Goal: Complete application form

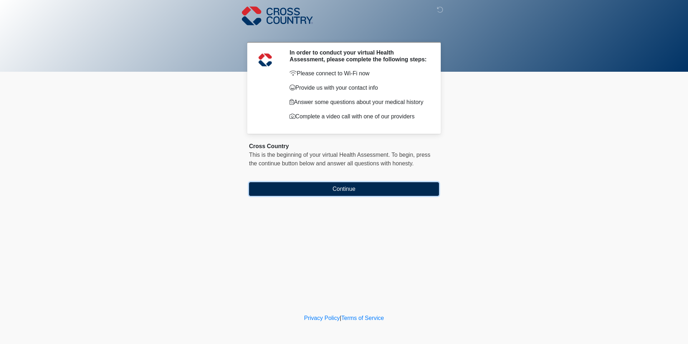
click at [382, 195] on button "Continue" at bounding box center [344, 189] width 190 height 14
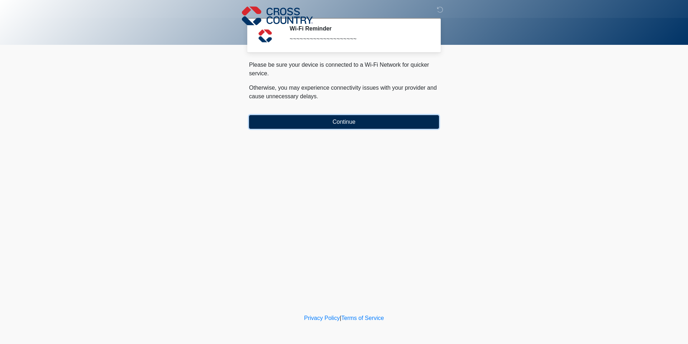
click at [348, 126] on button "Continue" at bounding box center [344, 122] width 190 height 14
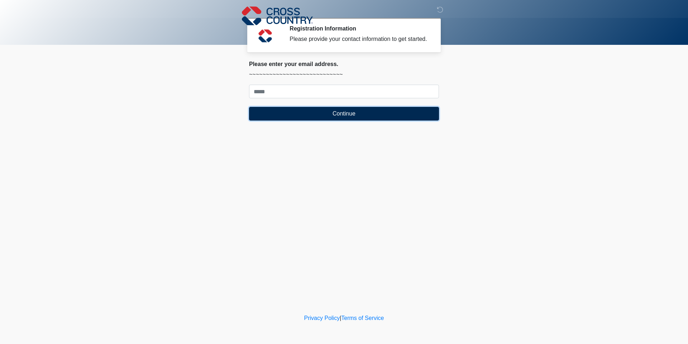
click at [350, 116] on button "Continue" at bounding box center [344, 114] width 190 height 14
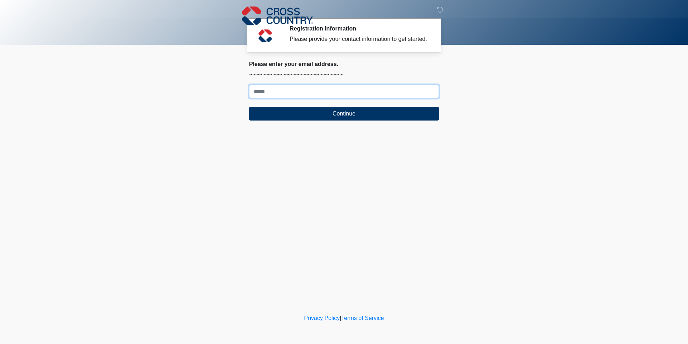
click at [312, 91] on input "Where should we email your response?" at bounding box center [344, 92] width 190 height 14
type input "**********"
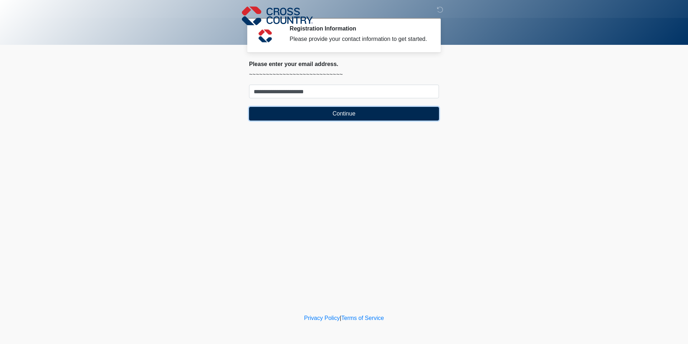
click at [329, 111] on button "Continue" at bounding box center [344, 114] width 190 height 14
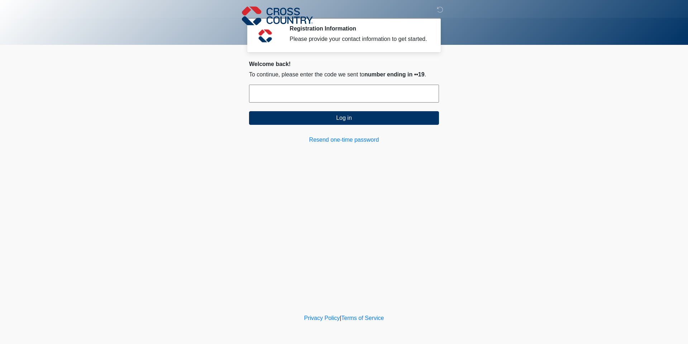
drag, startPoint x: 329, startPoint y: 99, endPoint x: 346, endPoint y: 96, distance: 17.7
click at [329, 99] on input "text" at bounding box center [344, 94] width 190 height 18
type input "******"
click at [249, 111] on button "Log in" at bounding box center [344, 118] width 190 height 14
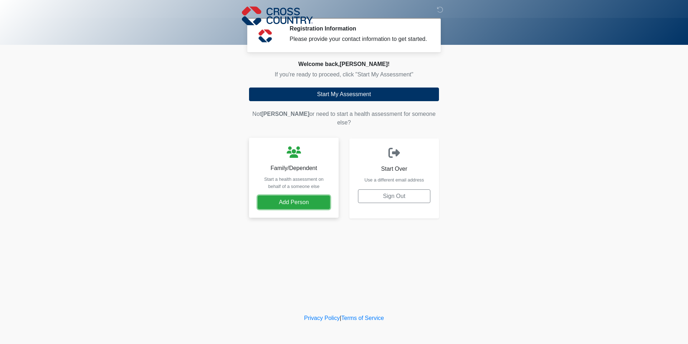
click at [285, 197] on button "Add Person" at bounding box center [294, 202] width 72 height 14
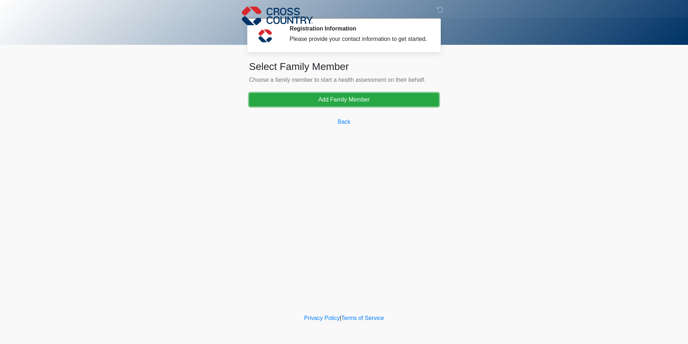
click at [345, 95] on button "Add Family Member" at bounding box center [344, 100] width 190 height 14
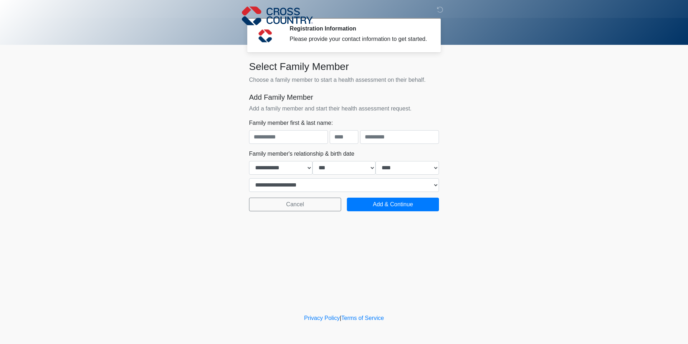
click at [81, 168] on body "‎ ‎ ‎ Registration Information Please provide your contact information to get s…" at bounding box center [344, 172] width 688 height 344
click at [283, 207] on button "Cancel" at bounding box center [295, 204] width 92 height 14
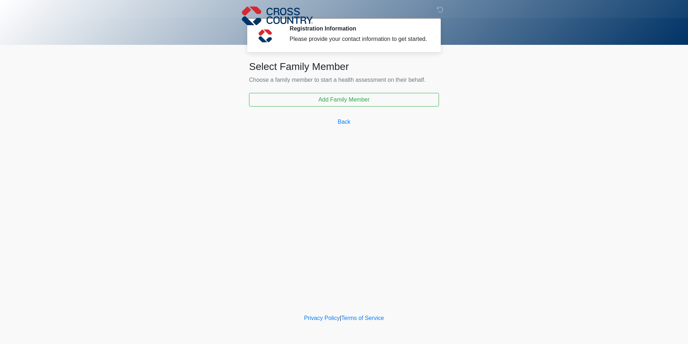
click at [282, 205] on div "‎ ‎ ‎ Registration Information Please provide your contact information to get s…" at bounding box center [343, 156] width 215 height 298
click at [351, 119] on link "Back" at bounding box center [344, 122] width 190 height 14
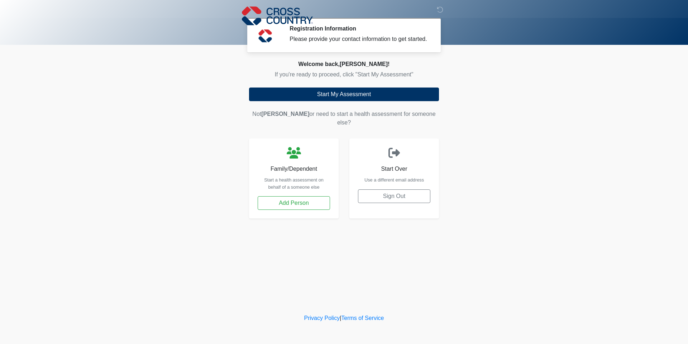
click at [508, 188] on body "‎ ‎ ‎ Registration Information Please provide your contact information to get s…" at bounding box center [344, 172] width 688 height 344
drag, startPoint x: 58, startPoint y: 83, endPoint x: 83, endPoint y: 1, distance: 85.6
click at [61, 83] on body "‎ ‎ ‎ Registration Information Please provide your contact information to get s…" at bounding box center [344, 172] width 688 height 344
click at [97, 238] on body "‎ ‎ ‎ Registration Information Please provide your contact information to get s…" at bounding box center [344, 172] width 688 height 344
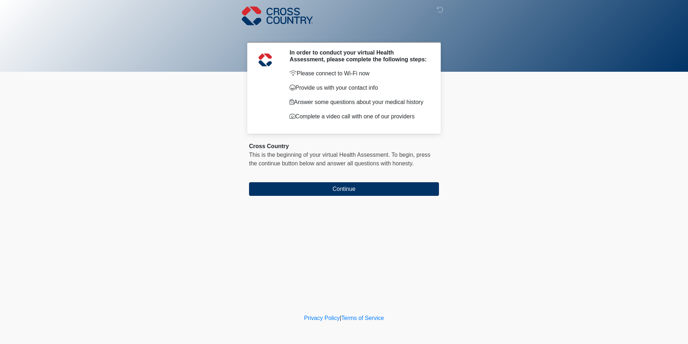
click at [130, 252] on body "‎ ‎ ‎ In order to conduct your virtual Health Assessment, please complete the f…" at bounding box center [344, 172] width 688 height 344
click at [187, 95] on body "‎ ‎ ‎ In order to conduct your virtual Health Assessment, please complete the f…" at bounding box center [344, 172] width 688 height 344
drag, startPoint x: 190, startPoint y: 89, endPoint x: 173, endPoint y: 3, distance: 87.6
click at [190, 77] on body "‎ ‎ ‎ In order to conduct your virtual Health Assessment, please complete the f…" at bounding box center [344, 172] width 688 height 344
